Goal: Find specific page/section: Find specific page/section

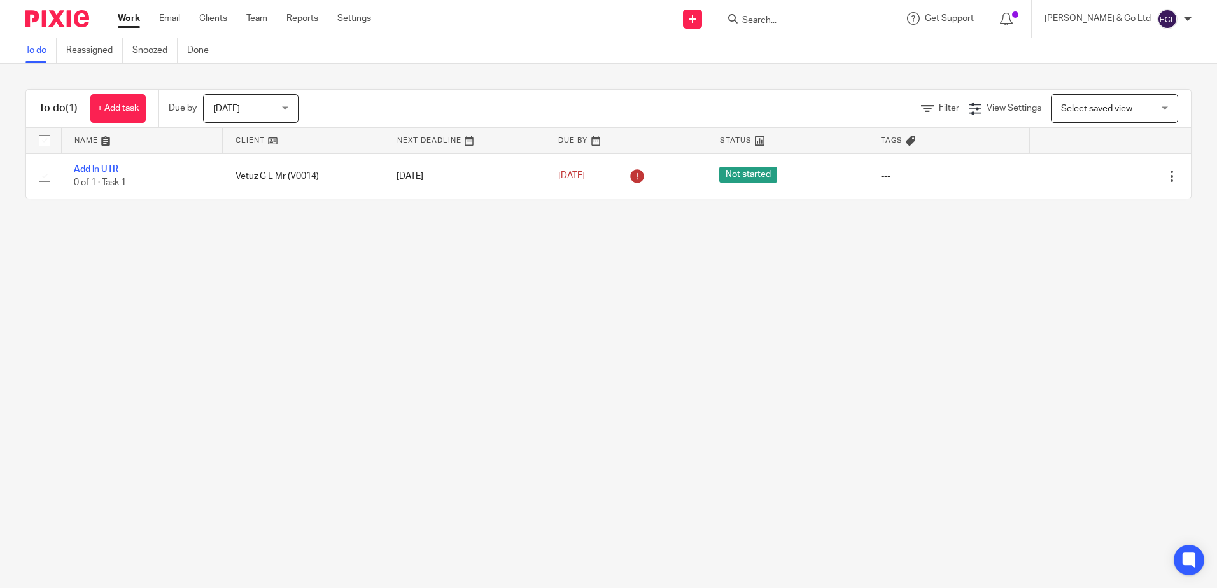
click at [827, 19] on input "Search" at bounding box center [798, 20] width 115 height 11
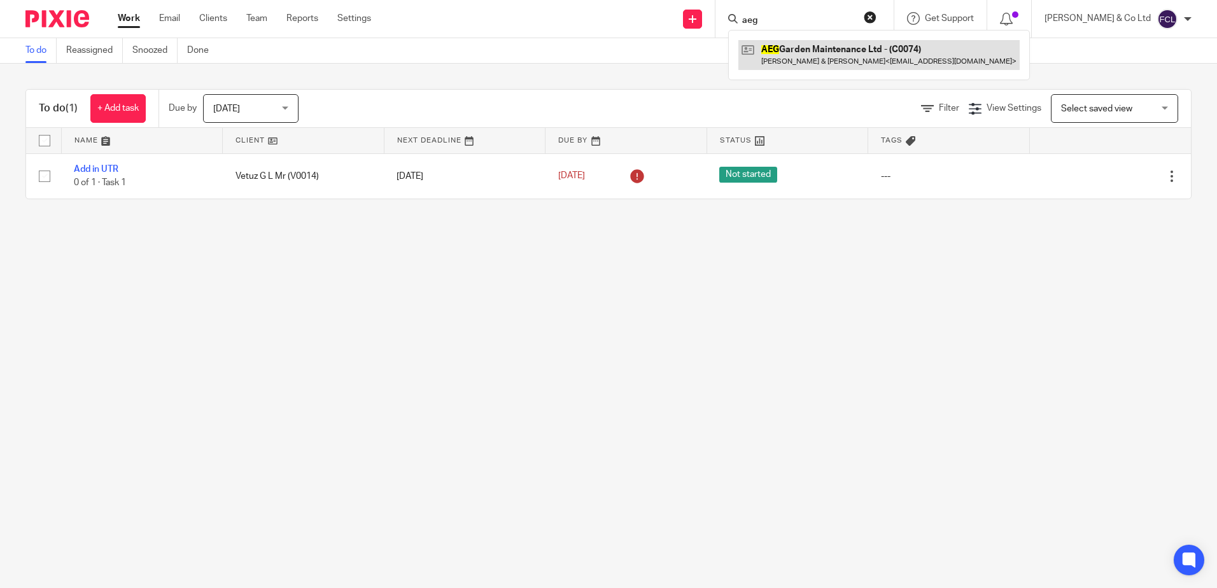
type input "aeg"
click at [841, 53] on link at bounding box center [878, 54] width 281 height 29
click at [863, 57] on link at bounding box center [878, 54] width 281 height 29
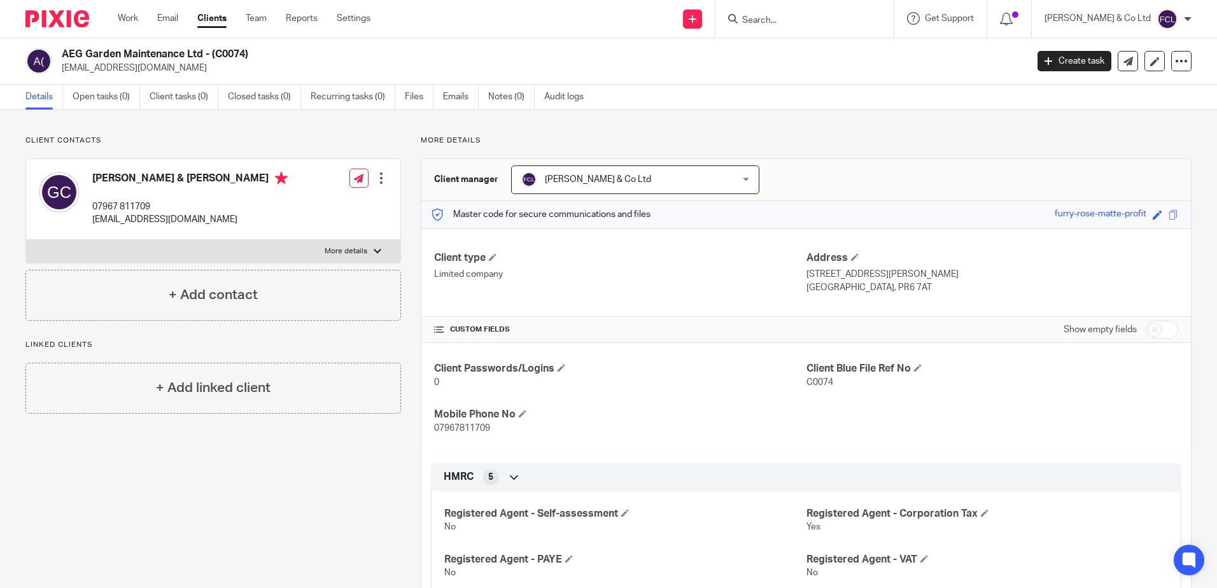
click at [838, 19] on input "Search" at bounding box center [798, 20] width 115 height 11
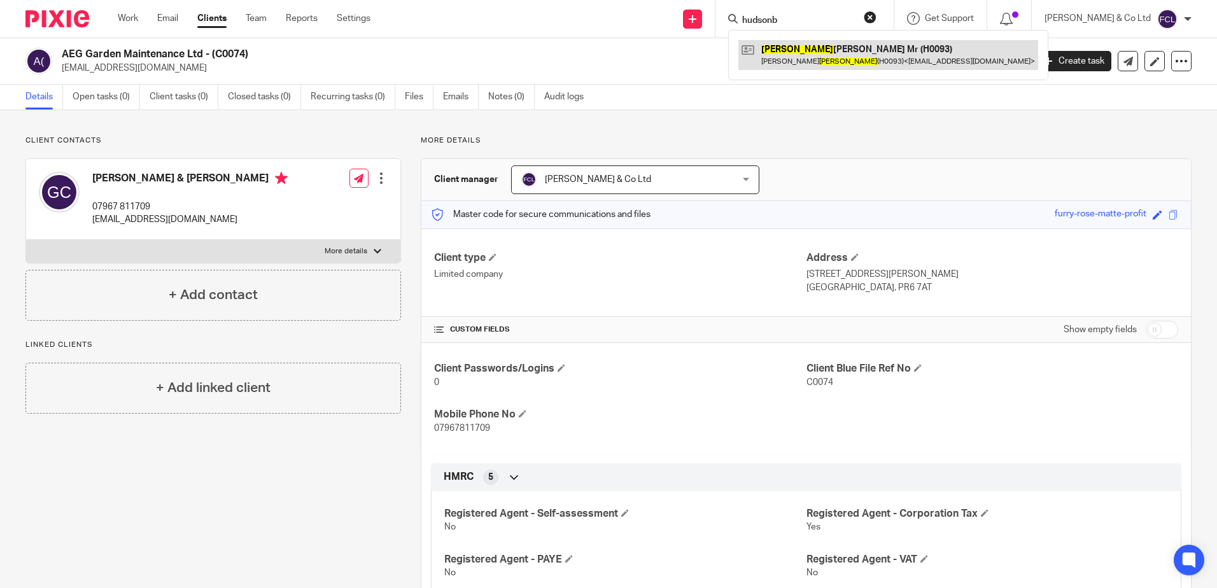
type input "hudsonb"
click at [845, 46] on link at bounding box center [888, 54] width 300 height 29
